Goal: Information Seeking & Learning: Learn about a topic

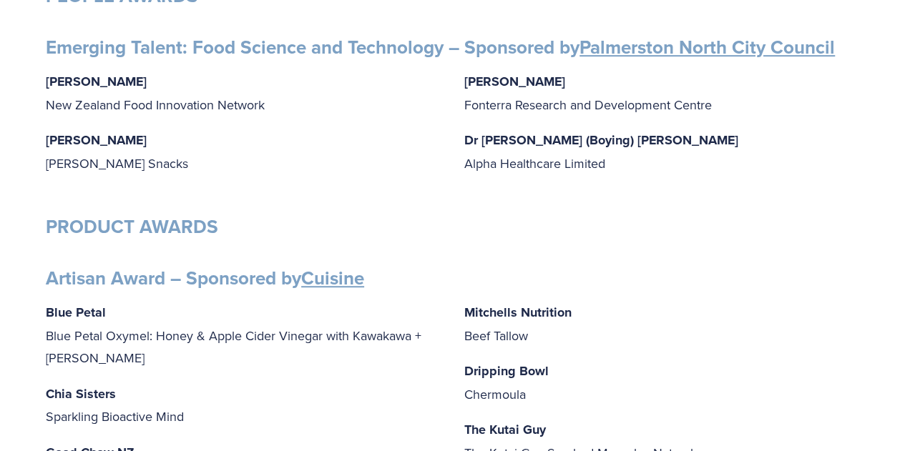
scroll to position [358, 0]
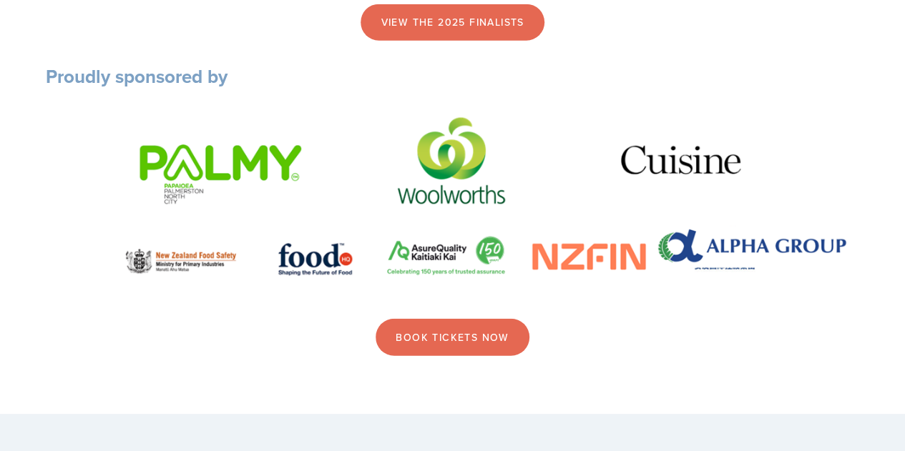
scroll to position [1646, 0]
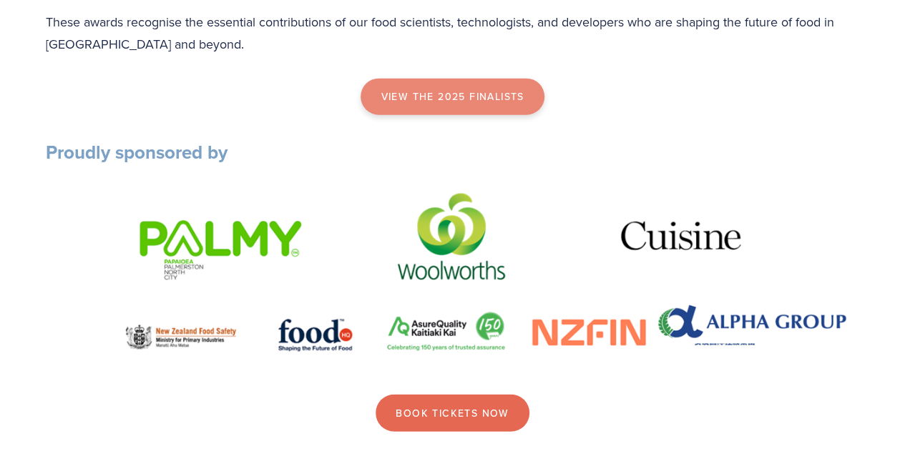
click at [431, 115] on link "view the 2025 finalists" at bounding box center [452, 97] width 183 height 37
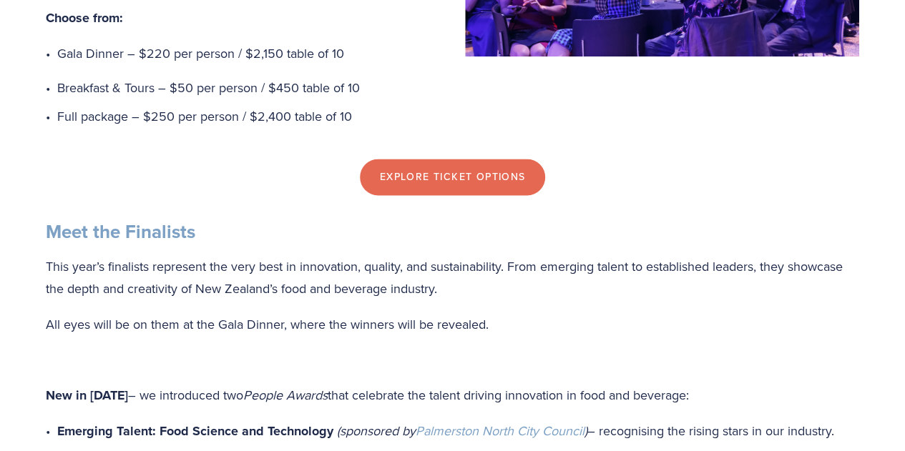
scroll to position [644, 0]
